Goal: Check status

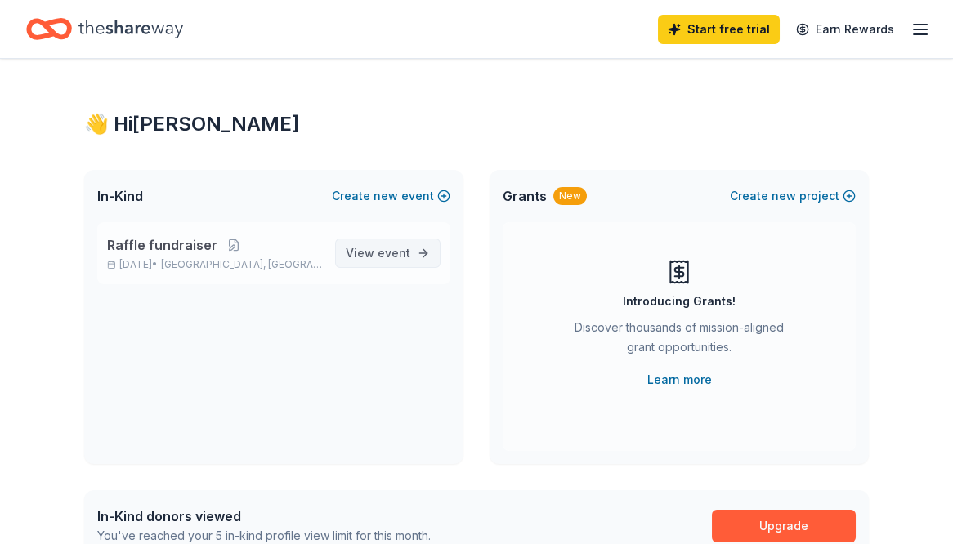
click at [386, 252] on span "event" at bounding box center [394, 253] width 33 height 14
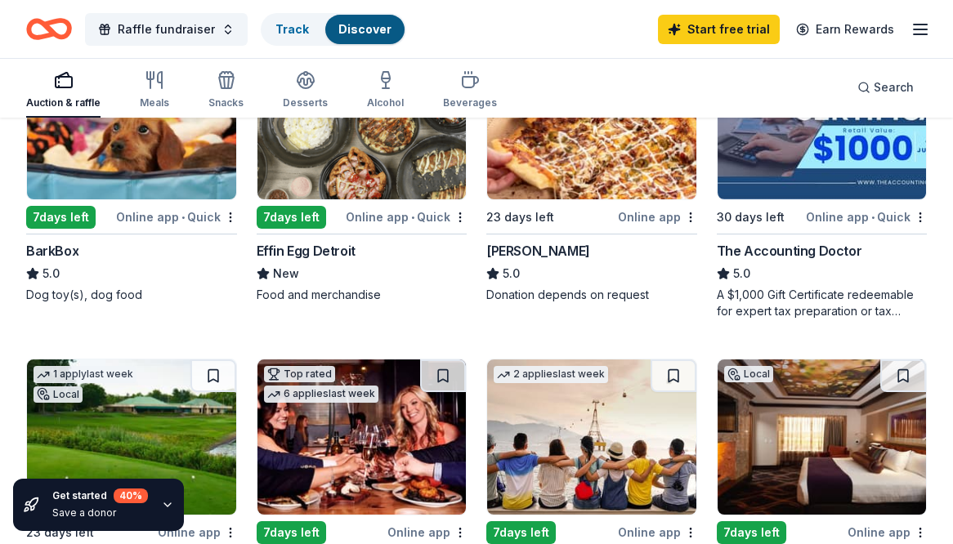
scroll to position [981, 0]
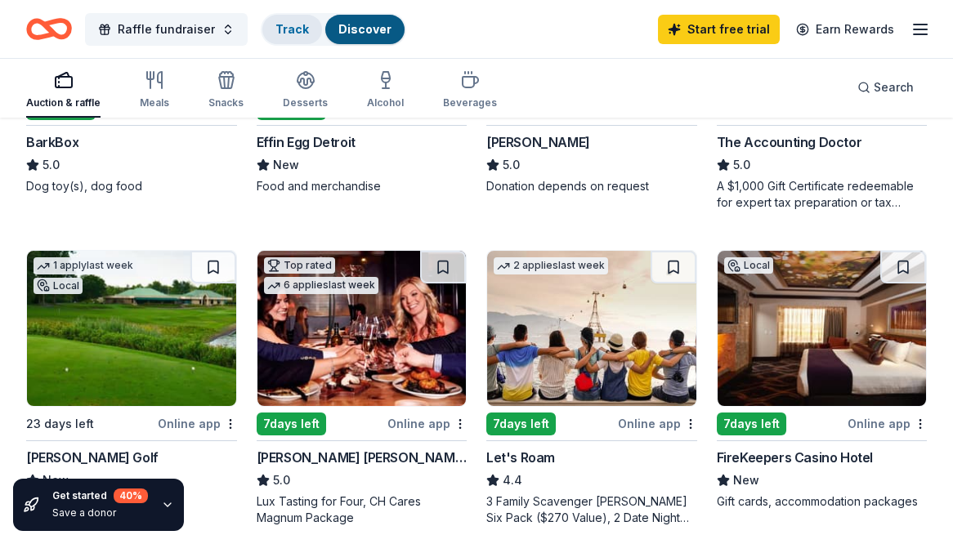
click at [277, 26] on link "Track" at bounding box center [292, 29] width 34 height 14
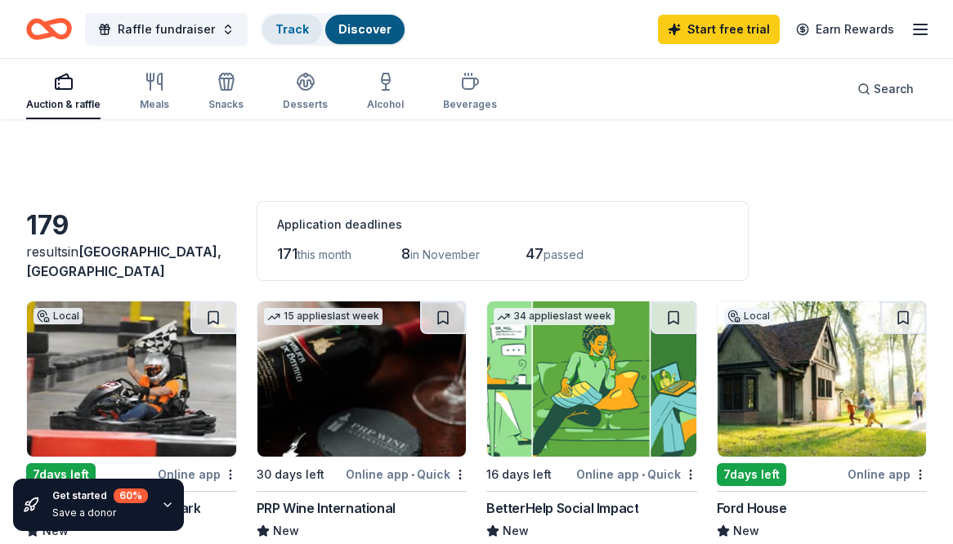
click at [276, 27] on link "Track" at bounding box center [292, 29] width 34 height 14
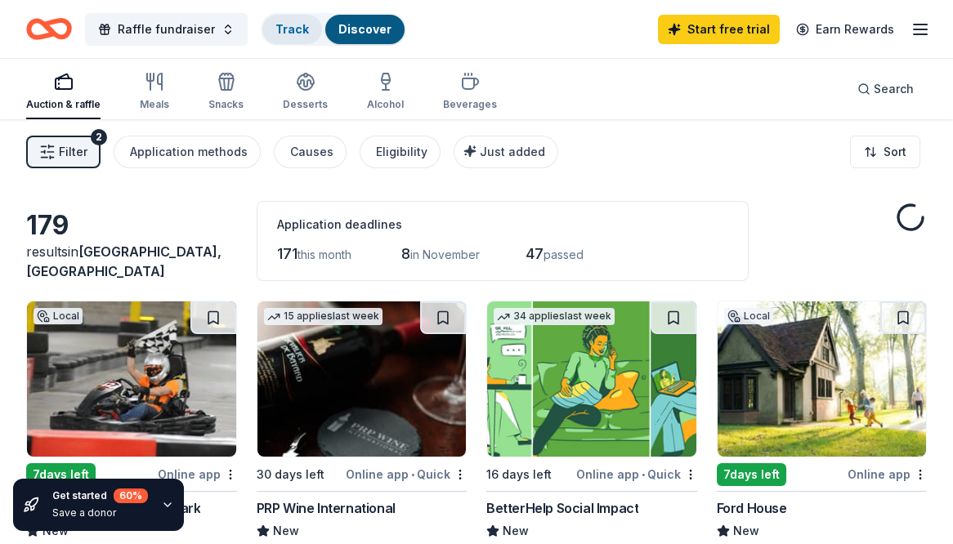
click at [292, 25] on link "Track" at bounding box center [292, 29] width 34 height 14
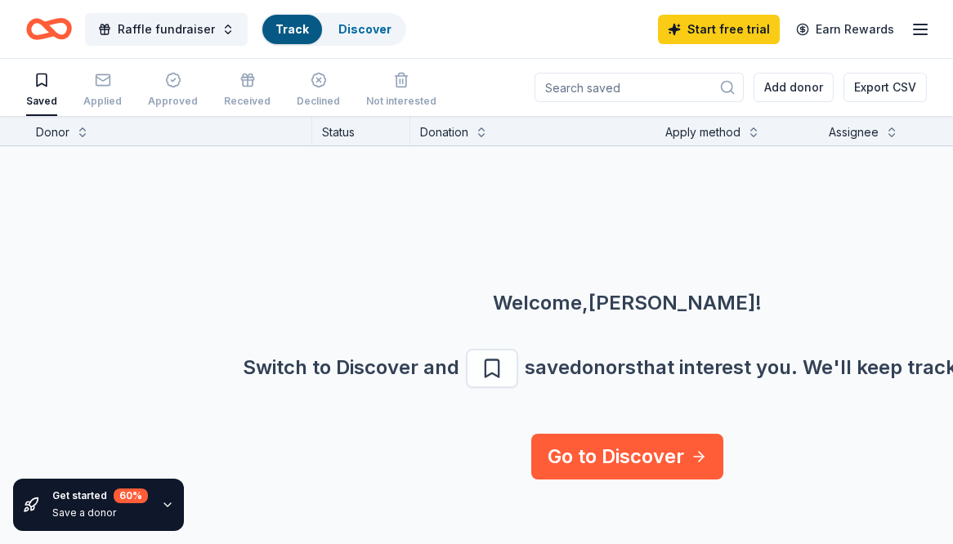
click at [925, 29] on line "button" at bounding box center [920, 29] width 13 height 0
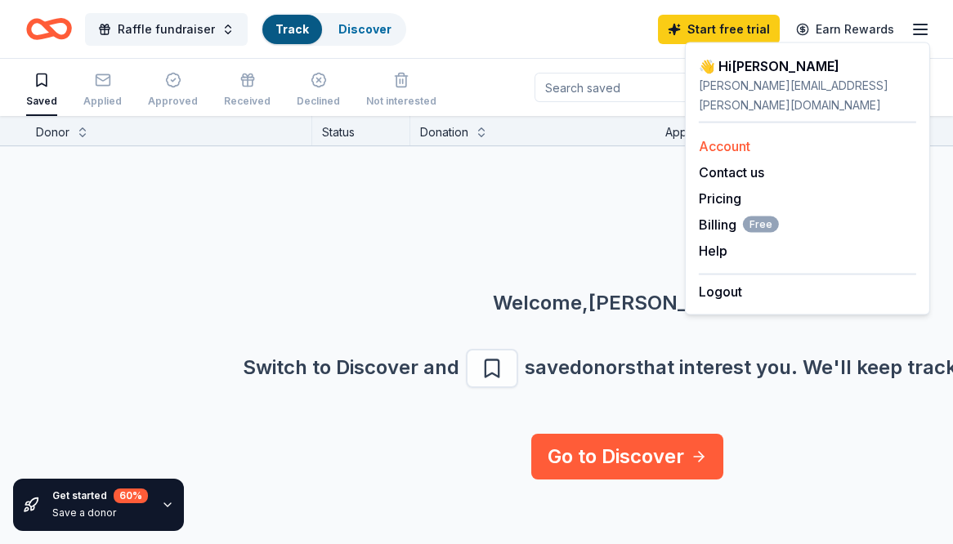
click at [718, 138] on link "Account" at bounding box center [724, 146] width 51 height 16
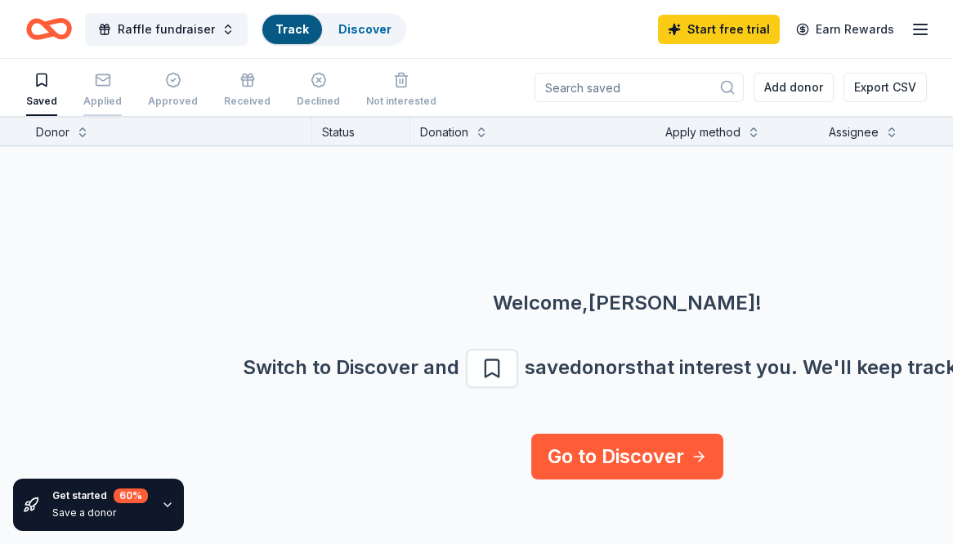
click at [99, 84] on icon "button" at bounding box center [103, 80] width 16 height 16
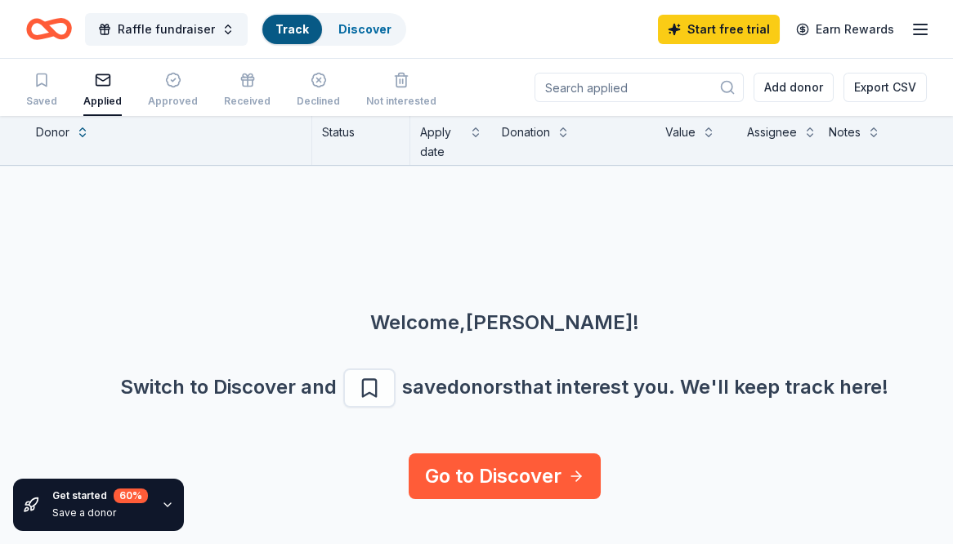
click at [97, 85] on rect "button" at bounding box center [103, 79] width 14 height 11
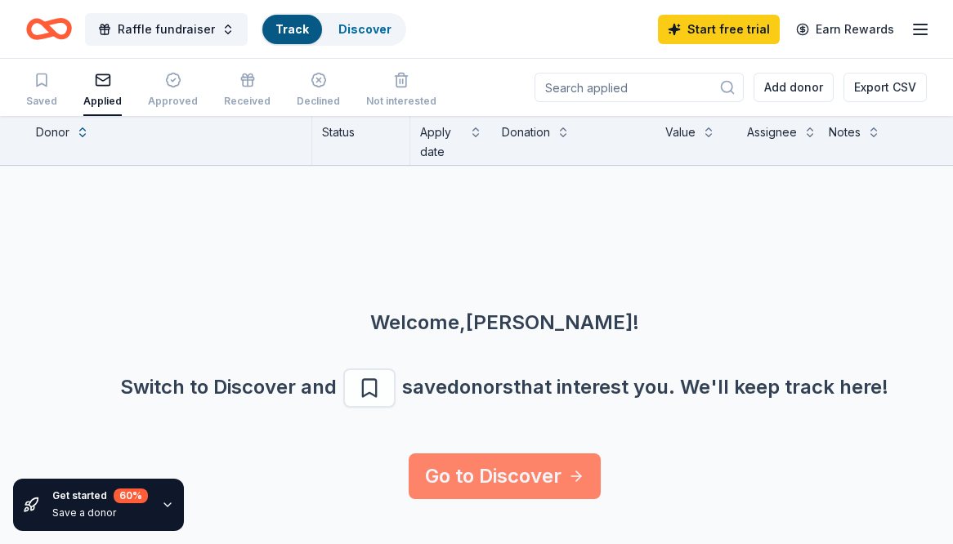
click at [458, 466] on link "Go to Discover" at bounding box center [505, 477] width 192 height 46
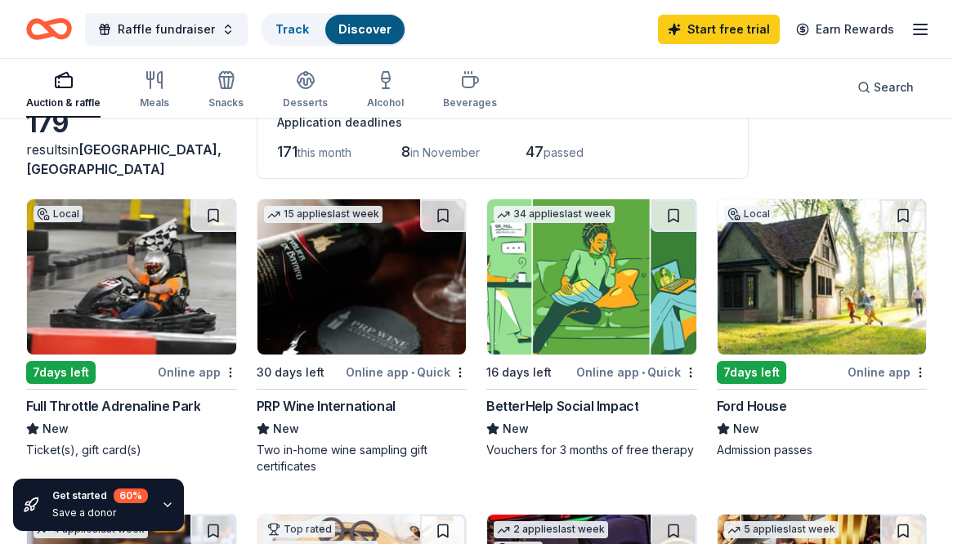
scroll to position [82, 0]
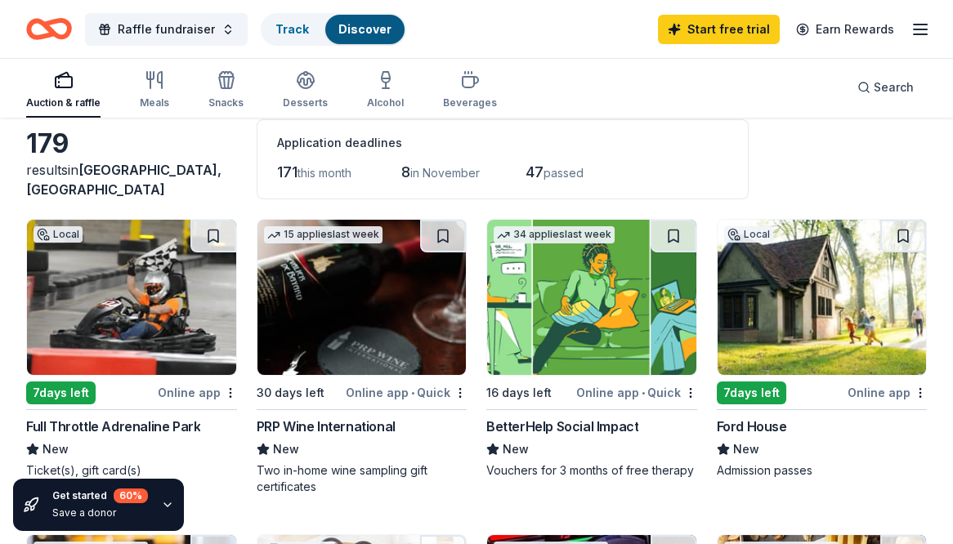
click at [845, 299] on img at bounding box center [822, 297] width 209 height 155
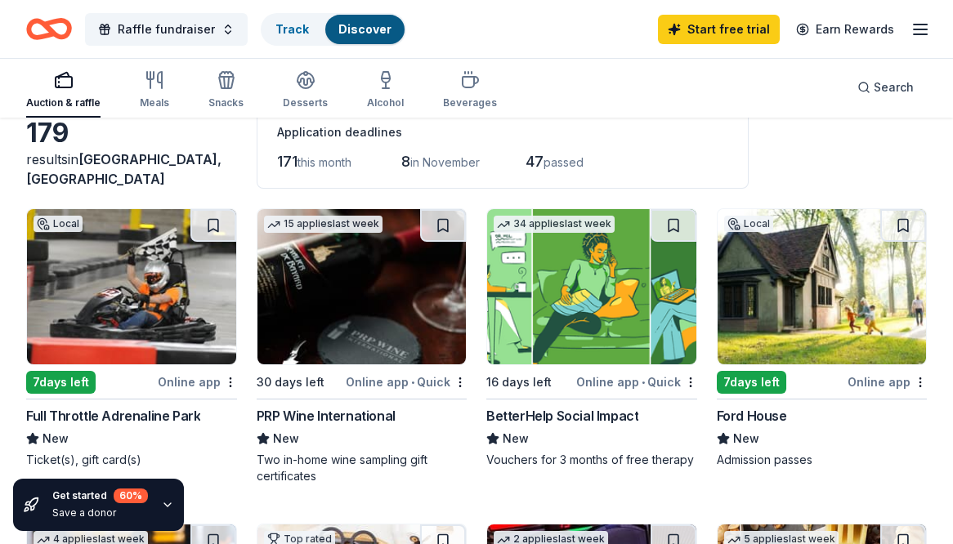
scroll to position [0, 0]
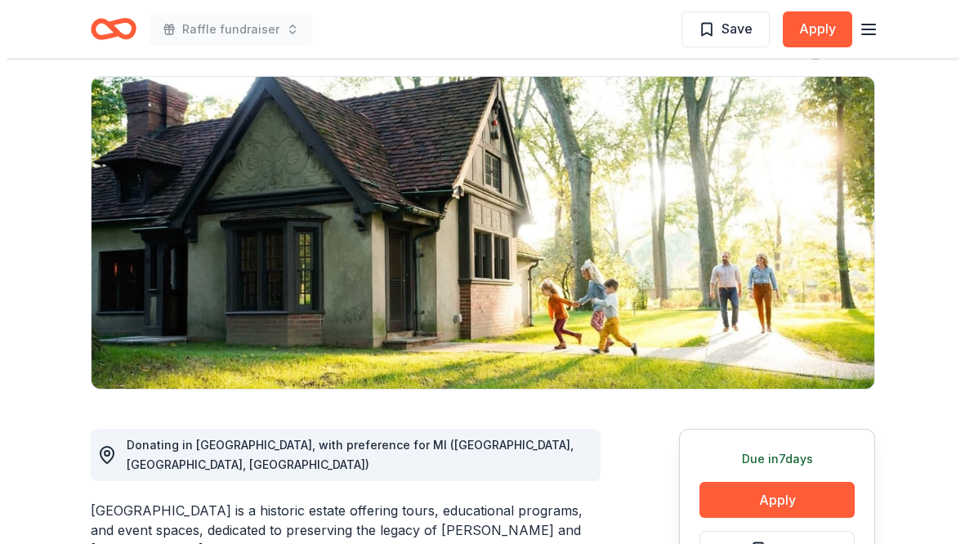
scroll to position [163, 0]
